Goal: Task Accomplishment & Management: Use online tool/utility

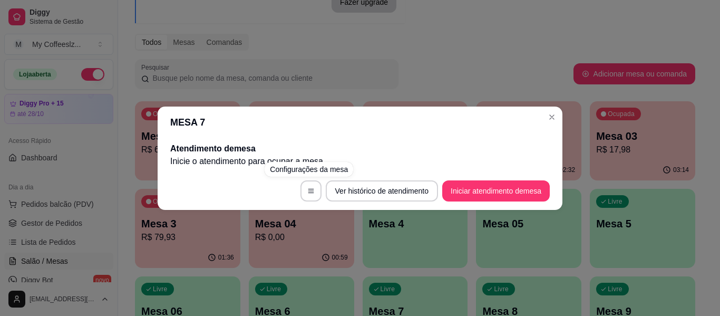
scroll to position [158, 0]
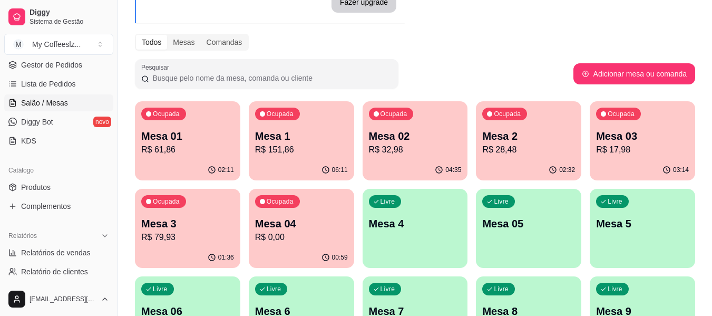
click at [440, 224] on p "Mesa 4" at bounding box center [415, 223] width 93 height 15
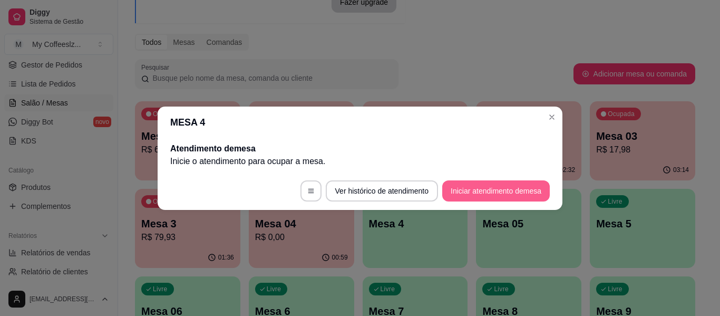
click at [508, 196] on button "Iniciar atendimento de mesa" at bounding box center [496, 190] width 108 height 21
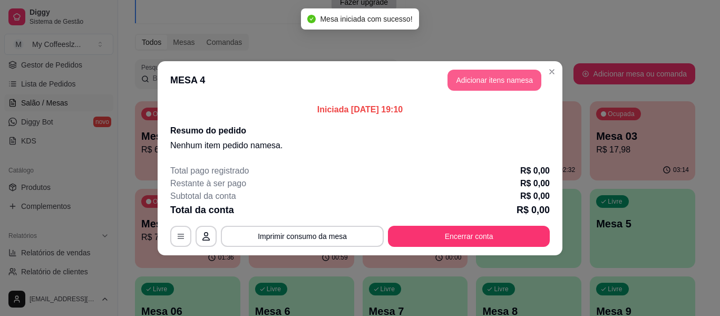
click at [505, 75] on button "Adicionar itens na mesa" at bounding box center [495, 80] width 94 height 21
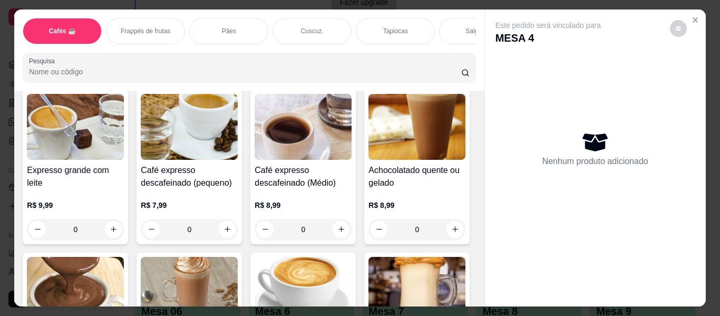
scroll to position [738, 0]
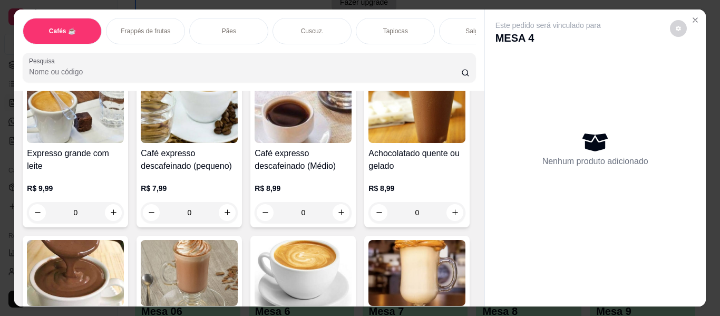
click at [458, 18] on div "Salgados" at bounding box center [478, 31] width 79 height 26
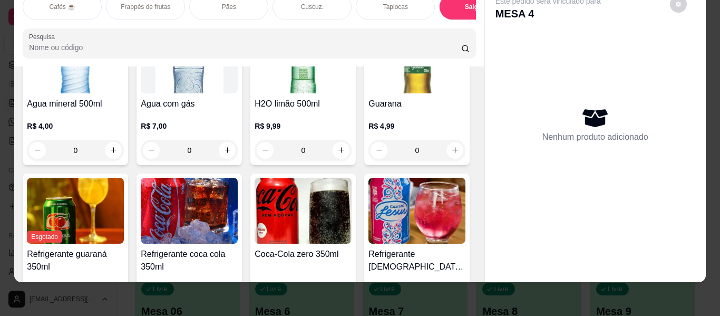
scroll to position [5063, 0]
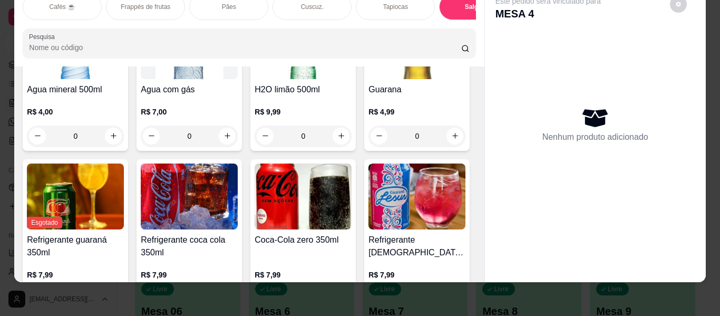
type input "1"
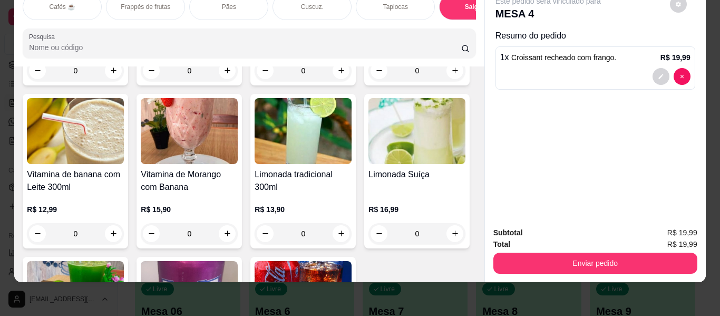
scroll to position [5590, 0]
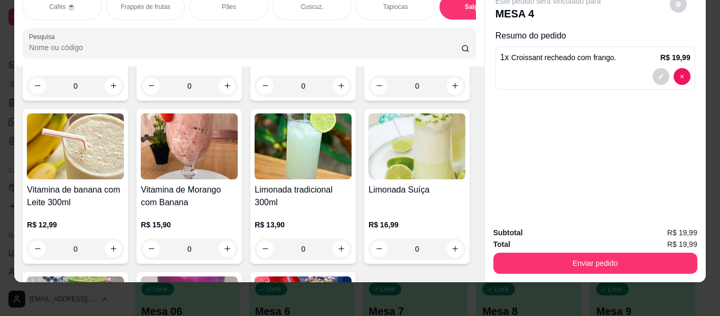
type input "1"
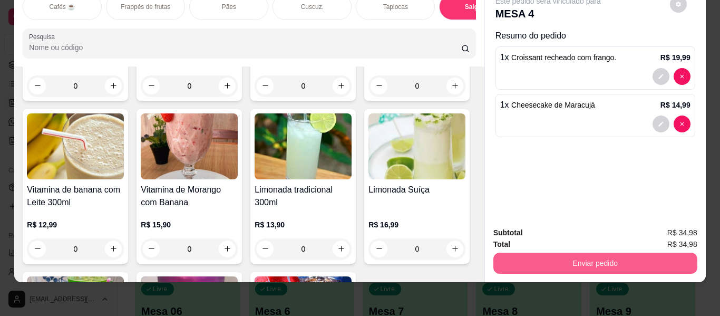
click at [605, 261] on button "Enviar pedido" at bounding box center [596, 263] width 204 height 21
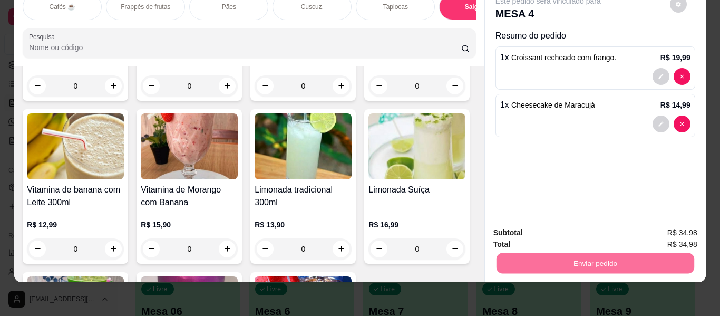
click at [653, 223] on button "Enviar pedido" at bounding box center [670, 229] width 58 height 20
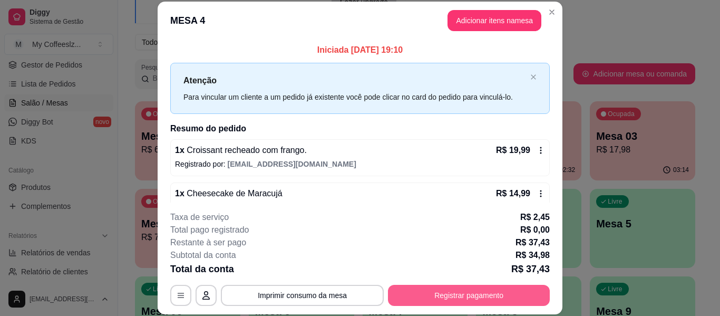
click at [477, 294] on button "Registrar pagamento" at bounding box center [469, 295] width 162 height 21
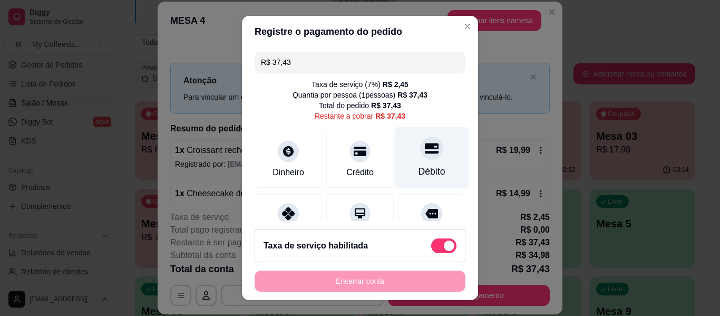
click at [432, 147] on div "Débito" at bounding box center [432, 158] width 74 height 62
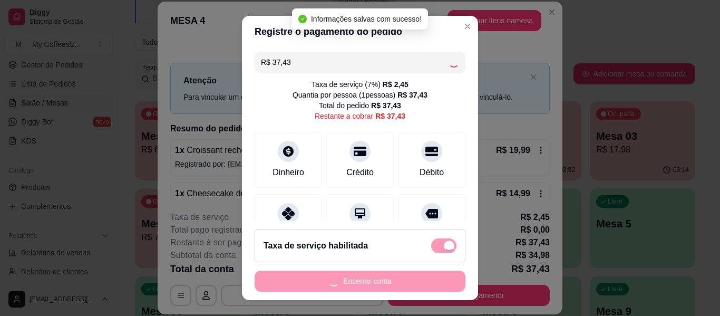
type input "R$ 0,00"
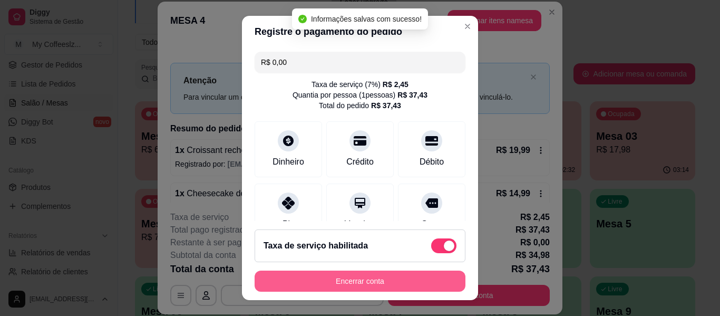
click at [346, 283] on button "Encerrar conta" at bounding box center [360, 281] width 211 height 21
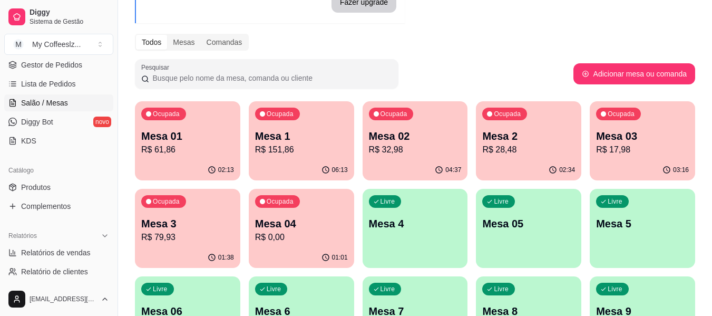
click at [327, 243] on p "R$ 0,00" at bounding box center [301, 237] width 93 height 13
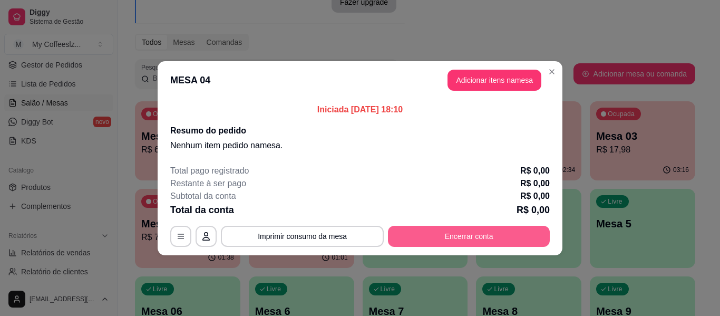
click at [459, 235] on button "Encerrar conta" at bounding box center [469, 236] width 162 height 21
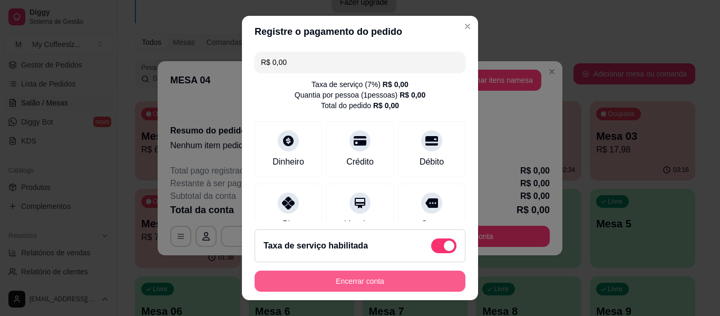
click at [393, 286] on button "Encerrar conta" at bounding box center [360, 281] width 211 height 21
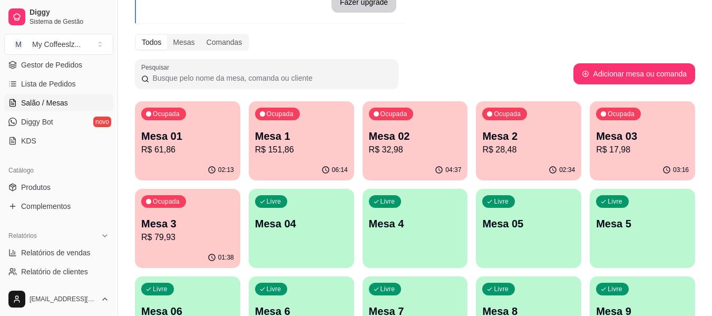
click at [210, 246] on div "Ocupada Mesa 3 R$ 79,93" at bounding box center [187, 218] width 105 height 59
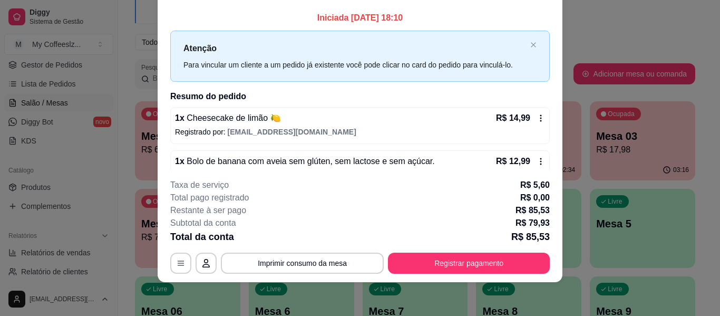
scroll to position [158, 0]
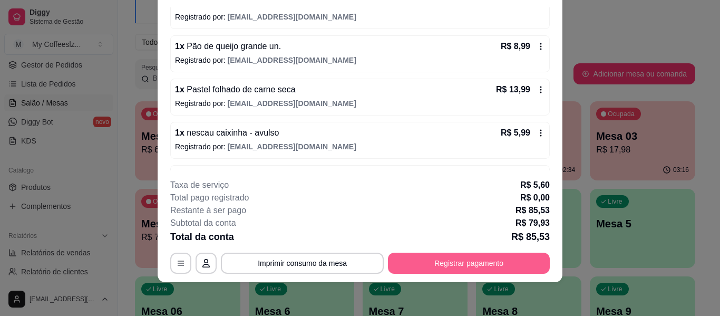
click at [456, 260] on button "Registrar pagamento" at bounding box center [469, 263] width 162 height 21
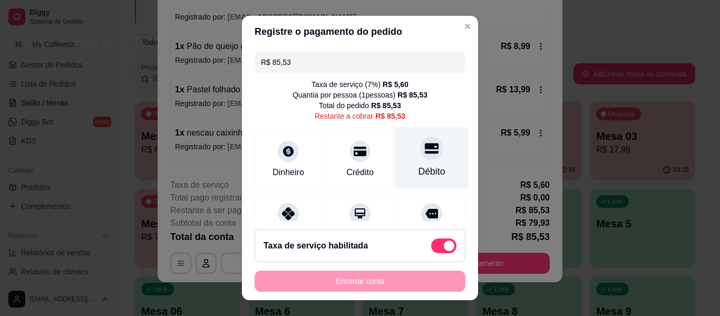
click at [419, 169] on div "Débito" at bounding box center [432, 172] width 27 height 14
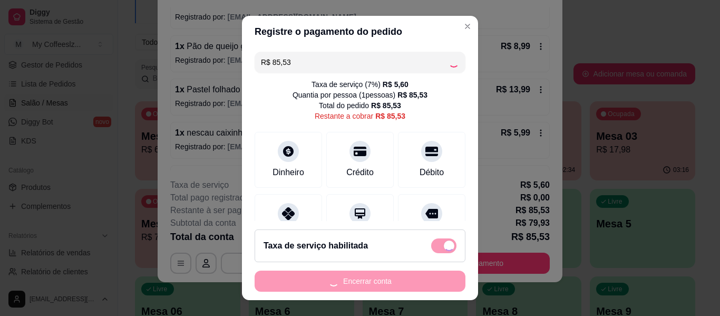
type input "R$ 0,00"
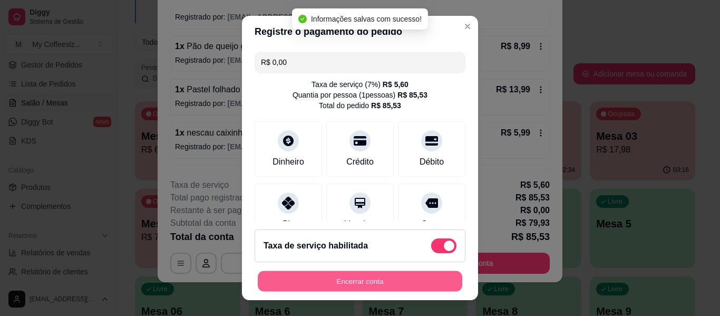
click at [378, 282] on button "Encerrar conta" at bounding box center [360, 281] width 205 height 21
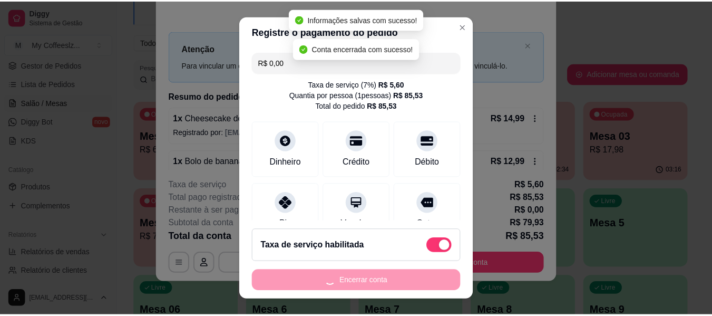
scroll to position [0, 0]
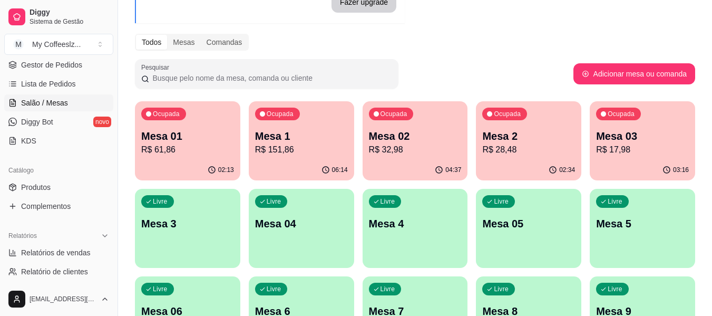
click at [640, 134] on p "Mesa 03" at bounding box center [642, 136] width 93 height 15
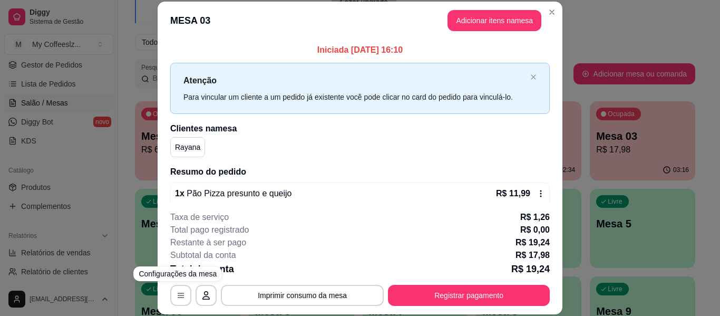
click at [170, 176] on h2 "Resumo do pedido" at bounding box center [360, 172] width 380 height 13
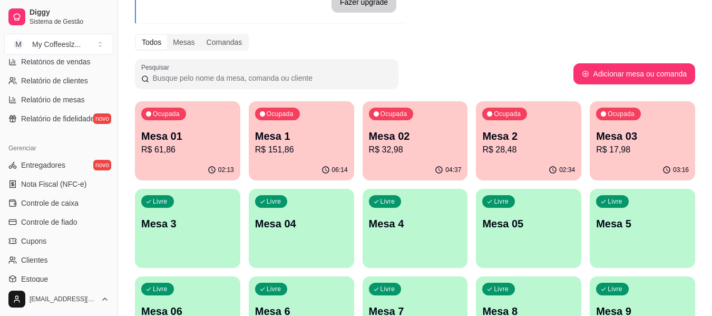
scroll to position [422, 0]
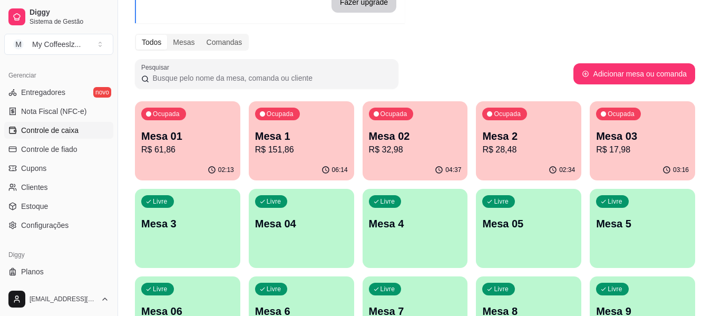
click at [72, 133] on span "Controle de caixa" at bounding box center [49, 130] width 57 height 11
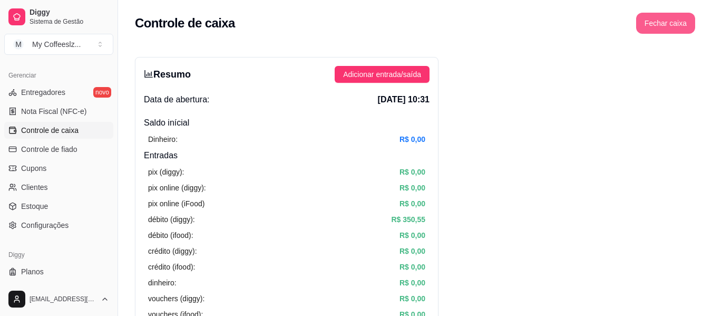
click at [667, 26] on button "Fechar caixa" at bounding box center [666, 23] width 59 height 21
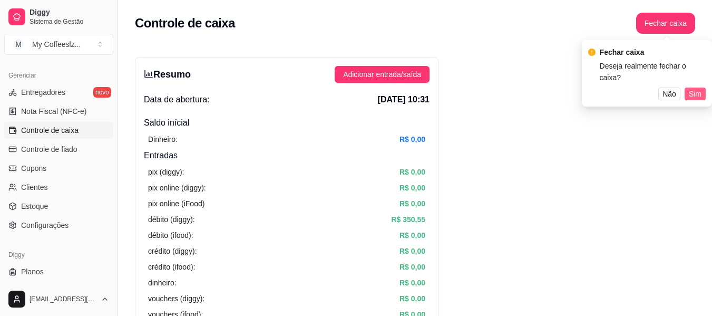
click at [696, 88] on span "Sim" at bounding box center [695, 94] width 13 height 12
